Goal: Task Accomplishment & Management: Manage account settings

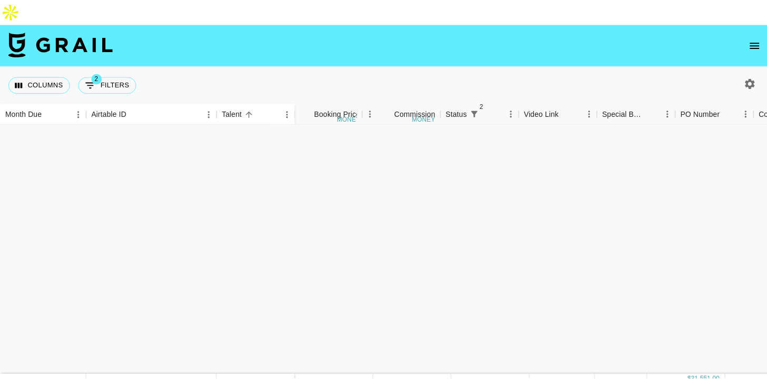
scroll to position [891, 367]
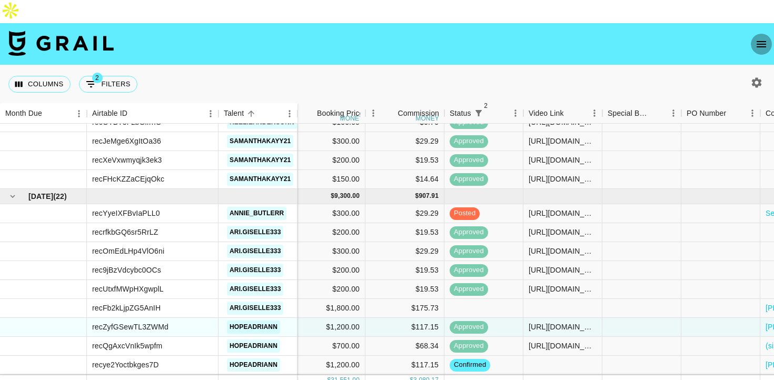
click at [758, 38] on icon "open drawer" at bounding box center [761, 44] width 13 height 13
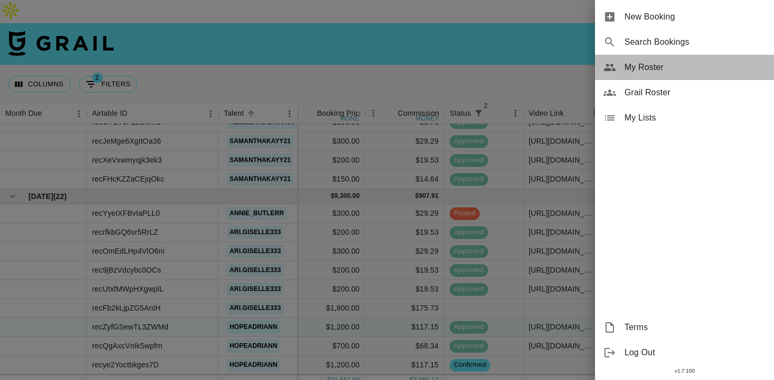
click at [656, 69] on span "My Roster" at bounding box center [695, 67] width 141 height 13
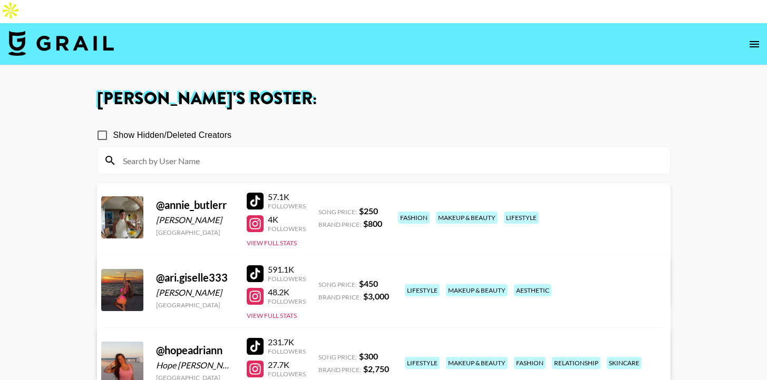
click at [321, 283] on link "View/Edit Details" at bounding box center [218, 288] width 205 height 11
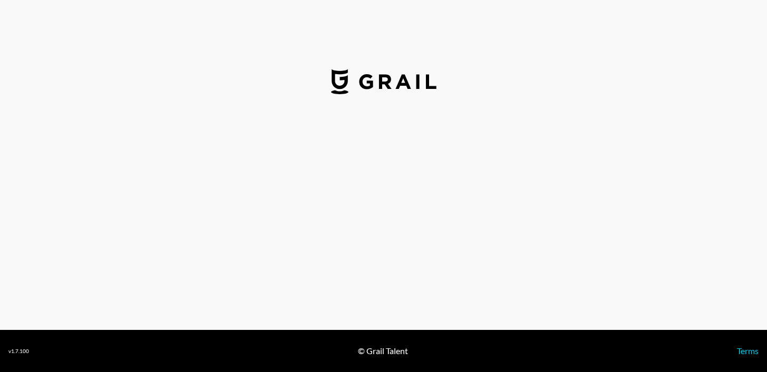
select select "USD"
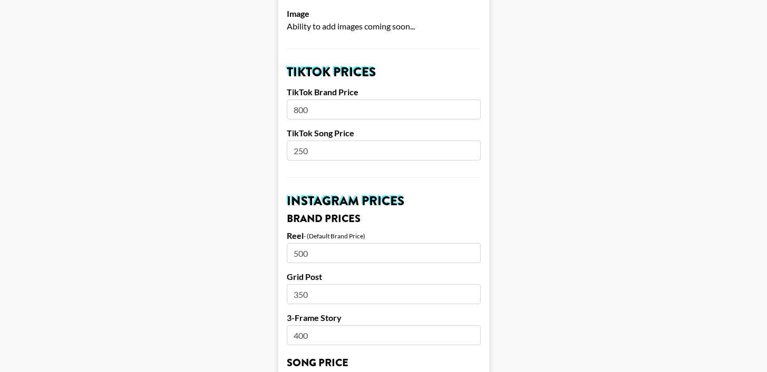
scroll to position [365, 0]
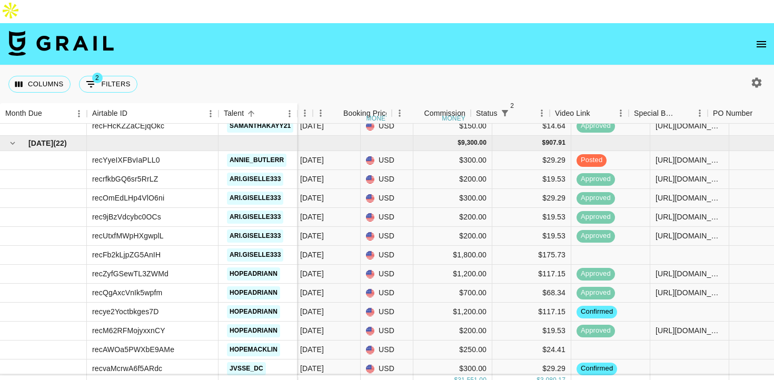
scroll to position [944, 398]
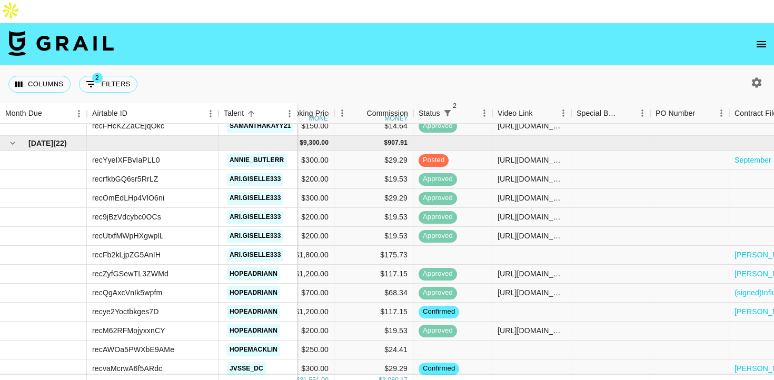
click at [758, 38] on icon "open drawer" at bounding box center [761, 44] width 13 height 13
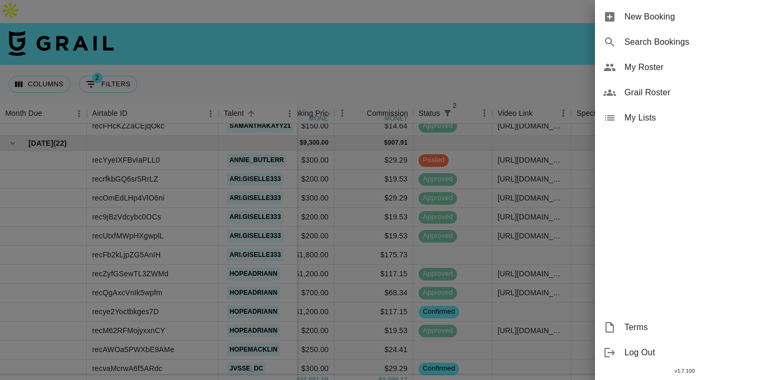
click at [654, 68] on span "My Roster" at bounding box center [695, 67] width 141 height 13
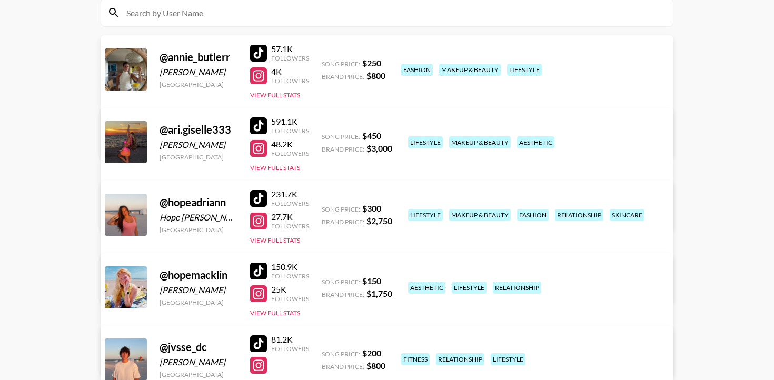
scroll to position [152, 0]
